Goal: Check status: Check status

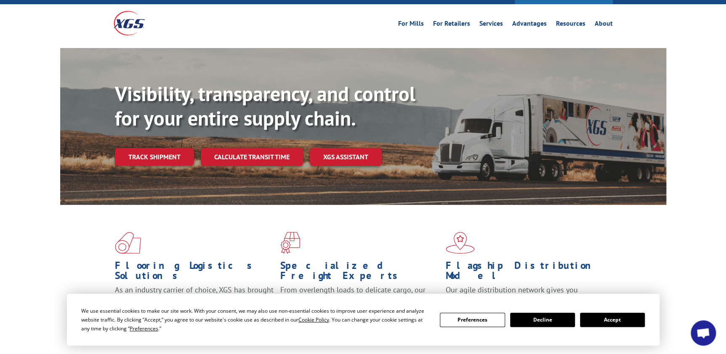
scroll to position [76, 0]
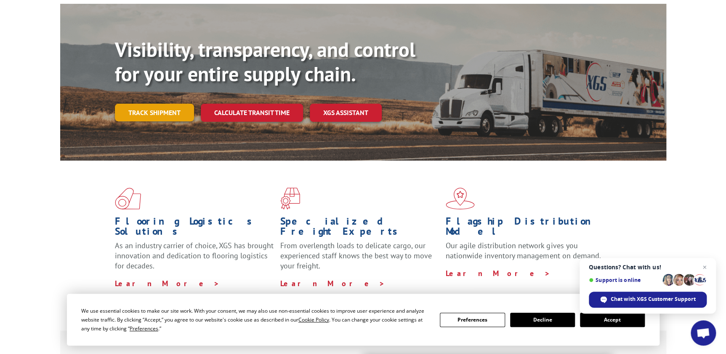
click at [159, 104] on link "Track shipment" at bounding box center [154, 113] width 79 height 18
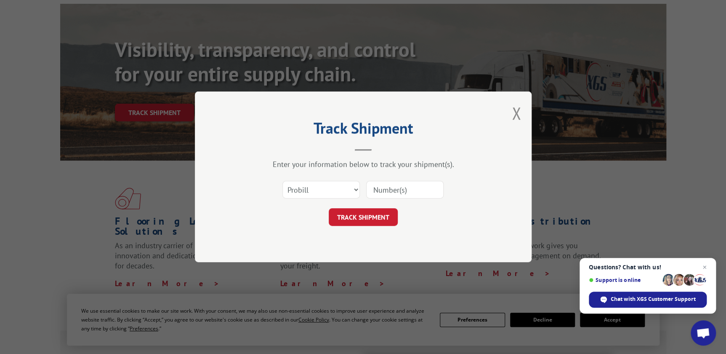
click at [522, 111] on div "Track Shipment Enter your information below to track your shipment(s). Select c…" at bounding box center [363, 176] width 337 height 170
click at [517, 113] on button "Close modal" at bounding box center [516, 113] width 9 height 22
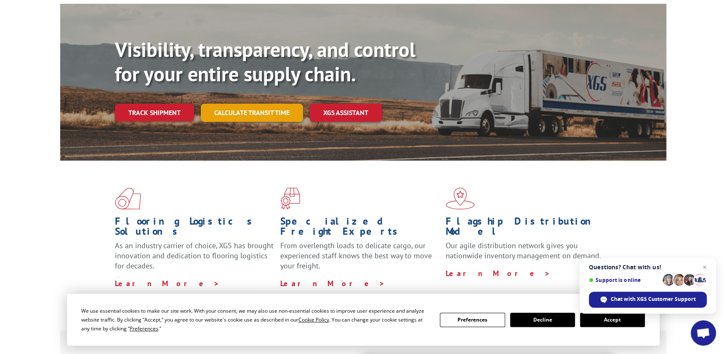
click at [273, 104] on link "Calculate transit time" at bounding box center [252, 113] width 102 height 18
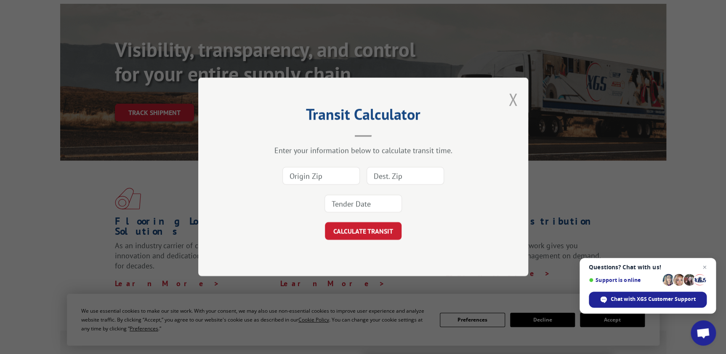
click at [510, 99] on button "Close modal" at bounding box center [512, 99] width 9 height 22
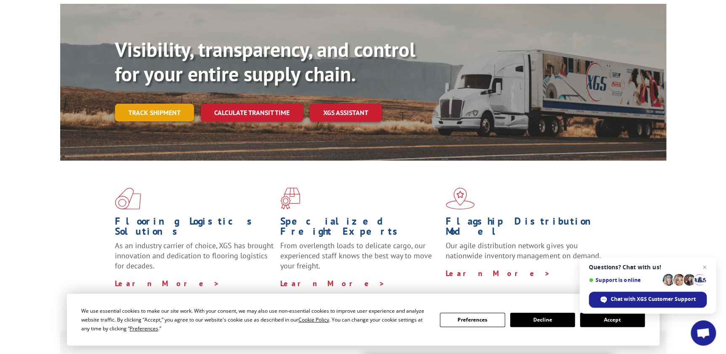
click at [166, 104] on link "Track shipment" at bounding box center [154, 113] width 79 height 18
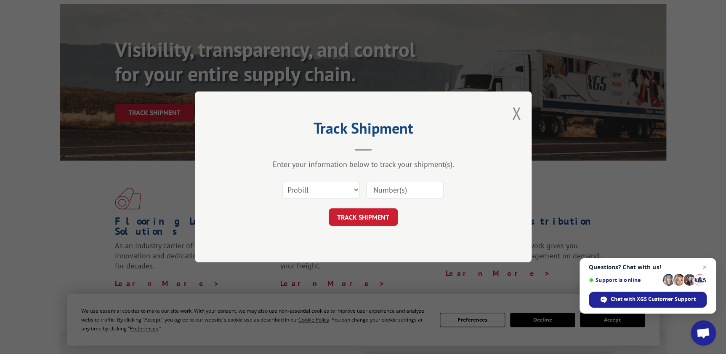
click at [400, 189] on input at bounding box center [404, 190] width 77 height 18
type input "26404899"
click at [382, 220] on button "TRACK SHIPMENT" at bounding box center [363, 217] width 69 height 18
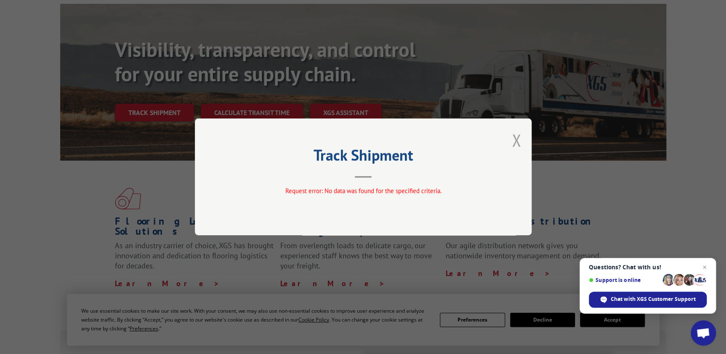
click at [516, 138] on button "Close modal" at bounding box center [516, 140] width 9 height 22
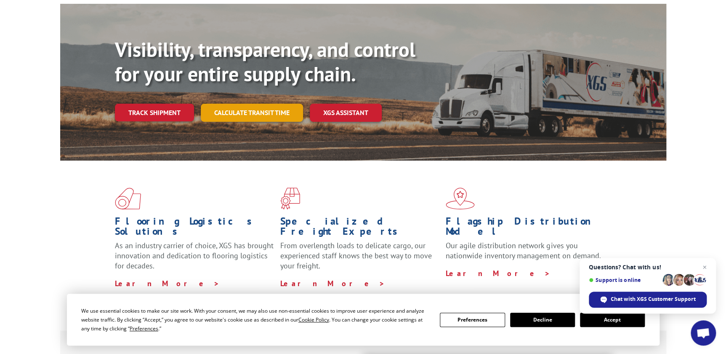
click at [246, 104] on link "Calculate transit time" at bounding box center [252, 113] width 102 height 18
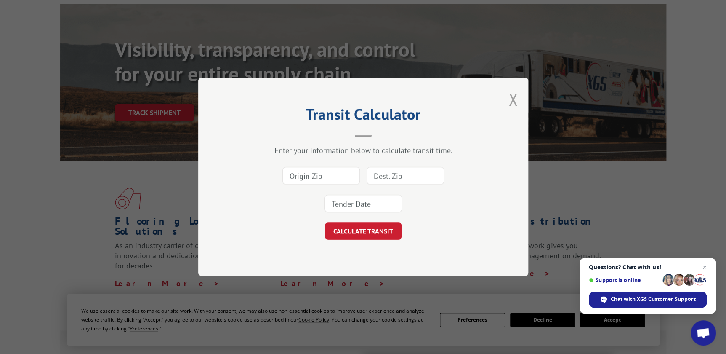
click at [510, 90] on button "Close modal" at bounding box center [512, 99] width 9 height 22
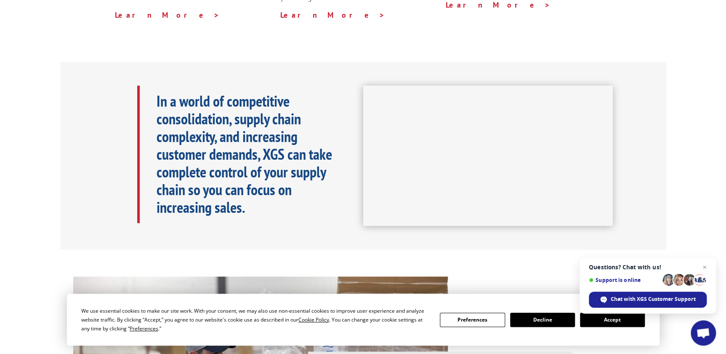
scroll to position [153, 0]
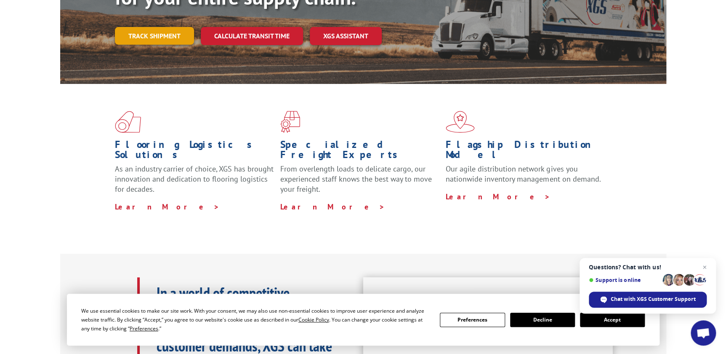
click at [145, 27] on link "Track shipment" at bounding box center [154, 36] width 79 height 18
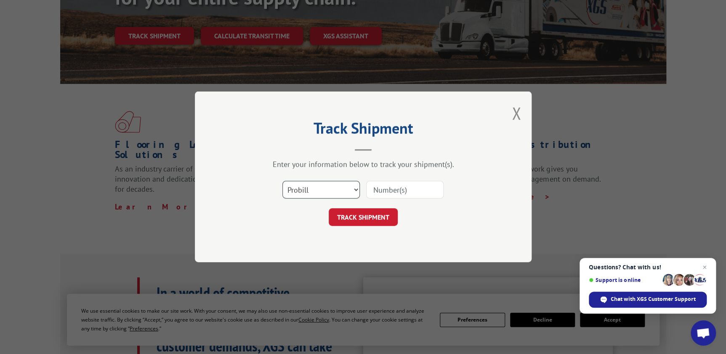
click at [324, 189] on select "Select category... Probill BOL PO" at bounding box center [320, 190] width 77 height 18
select select "po"
click at [282, 181] on select "Select category... Probill BOL PO" at bounding box center [320, 190] width 77 height 18
click at [385, 188] on input at bounding box center [404, 190] width 77 height 18
type input "26404899"
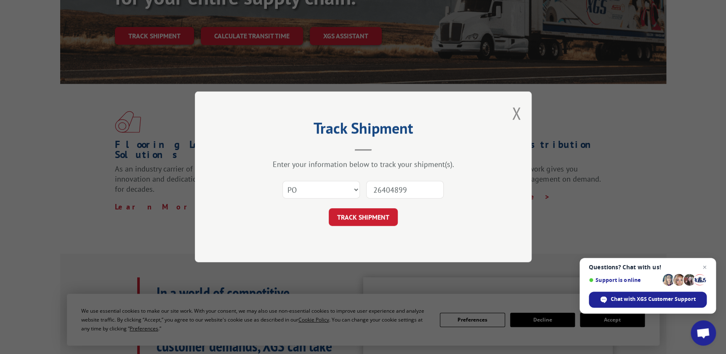
click at [377, 226] on div "Track Shipment Enter your information below to track your shipment(s). Select c…" at bounding box center [363, 176] width 337 height 170
click at [379, 220] on button "TRACK SHIPMENT" at bounding box center [363, 217] width 69 height 18
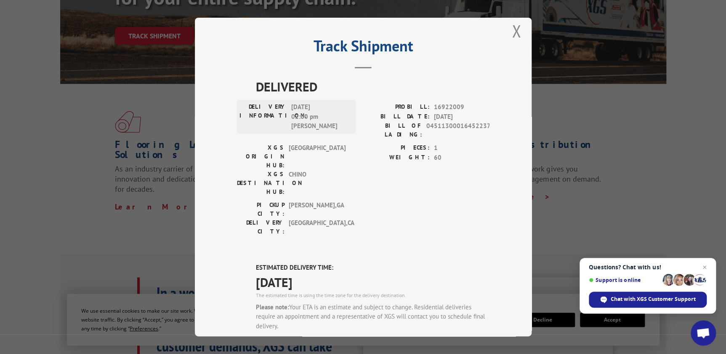
scroll to position [0, 0]
